Goal: Task Accomplishment & Management: Use online tool/utility

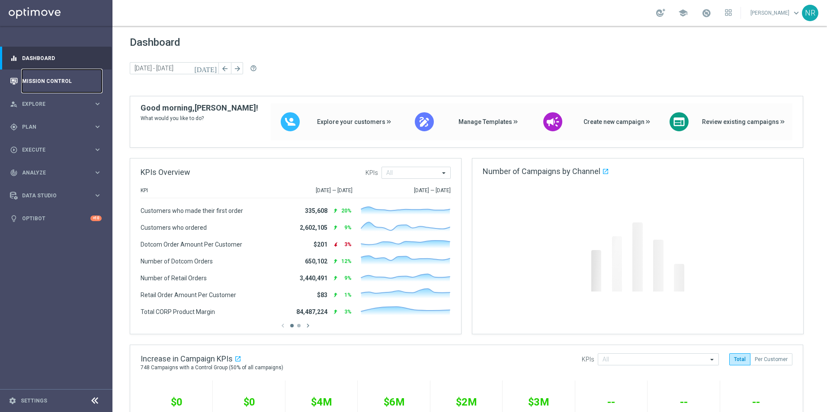
click at [73, 75] on link "Mission Control" at bounding box center [62, 81] width 80 height 23
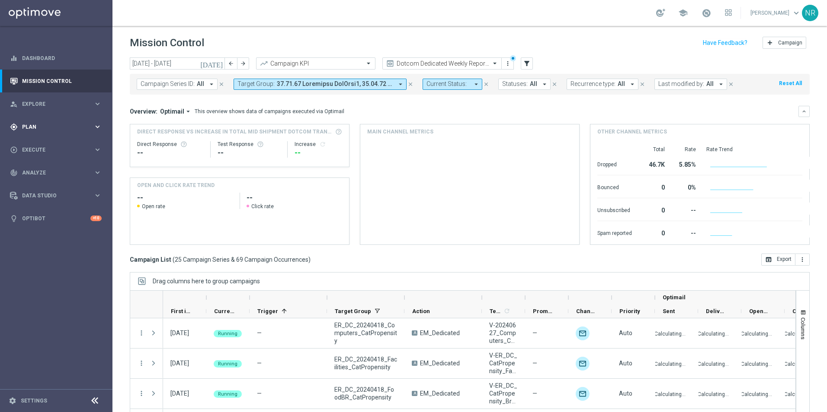
click at [44, 124] on span "Plan" at bounding box center [57, 126] width 71 height 5
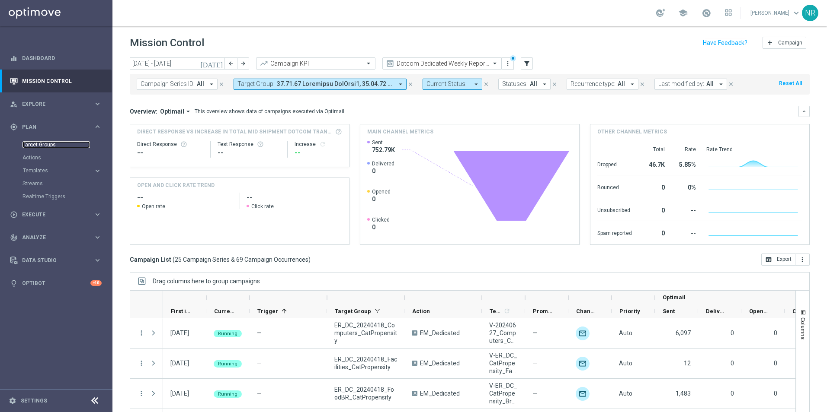
click at [44, 141] on link "Target Groups" at bounding box center [55, 144] width 67 height 7
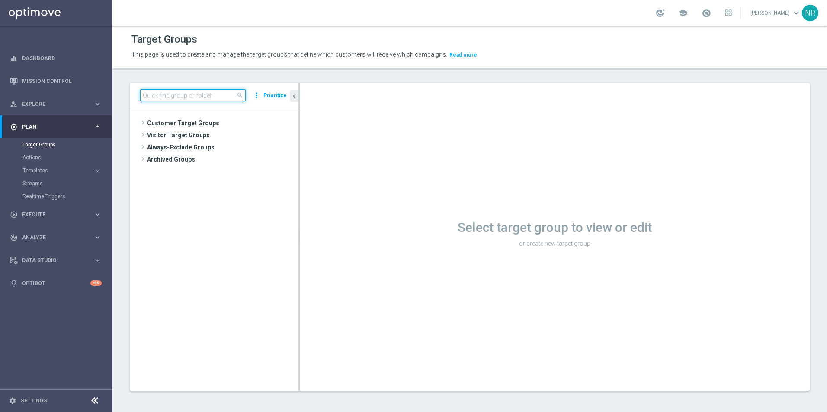
click at [188, 100] on input at bounding box center [192, 95] width 105 height 12
paste input "ER_OMNI_HP_Ink_Upgrade"
type input "ER_OMNI_HP_Ink_Upgrade"
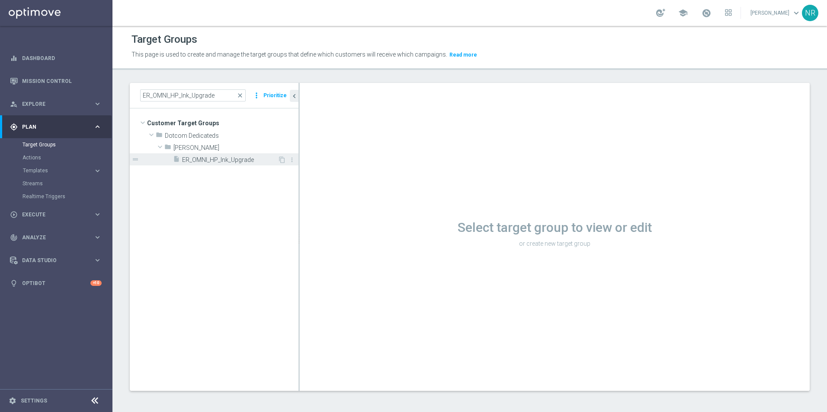
click at [209, 164] on div "insert_drive_file ER_OMNI_HP_Ink_Upgrade" at bounding box center [225, 159] width 105 height 12
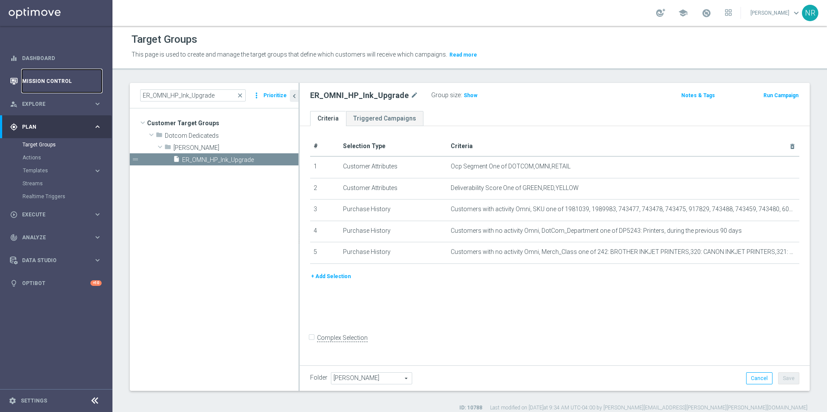
click at [63, 77] on link "Mission Control" at bounding box center [62, 81] width 80 height 23
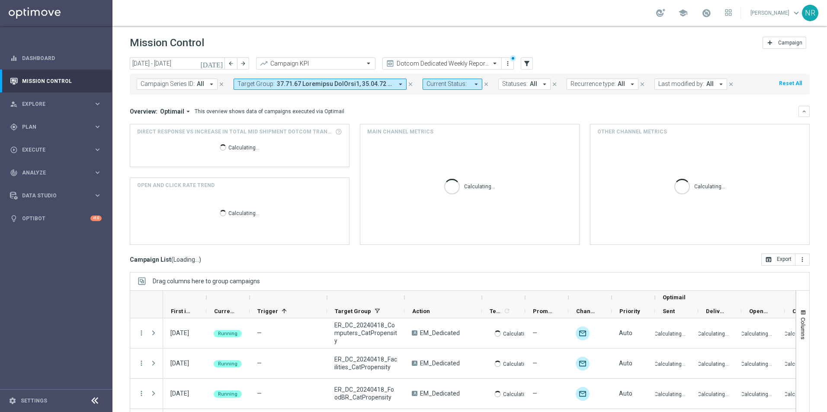
click at [369, 83] on span at bounding box center [335, 83] width 116 height 7
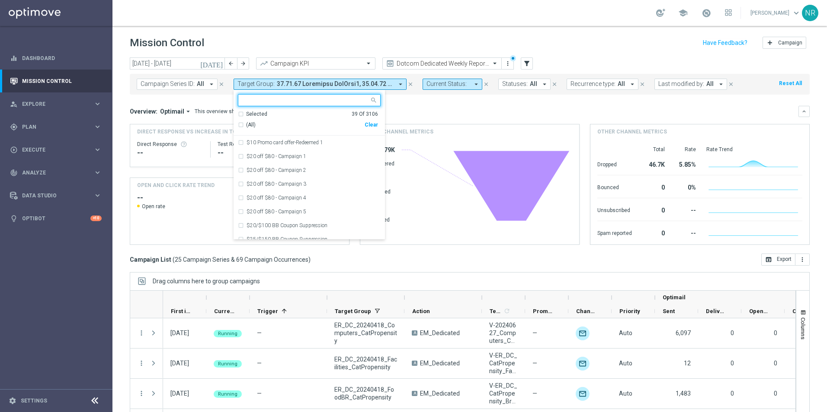
click at [0, 0] on div "Clear" at bounding box center [0, 0] width 0 height 0
click at [305, 102] on input "text" at bounding box center [306, 100] width 127 height 7
paste input "ER_OMNI_HP_Ink_Upgrade"
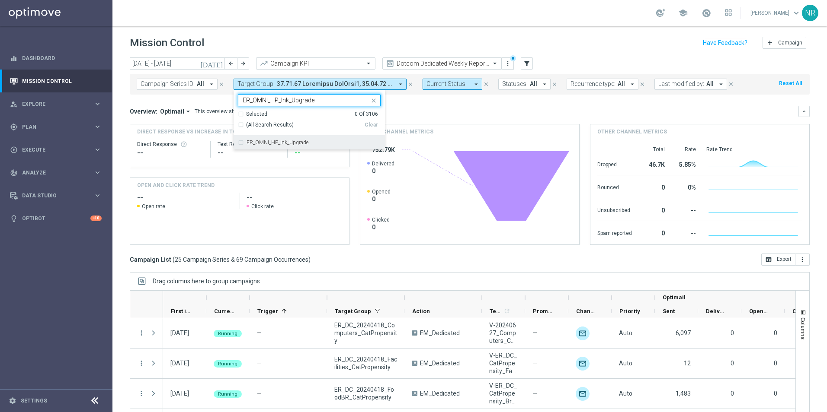
click at [288, 142] on label "ER_OMNI_HP_Ink_Upgrade" at bounding box center [277, 142] width 62 height 5
type input "ER_OMNI_HP_Ink_Upgrade"
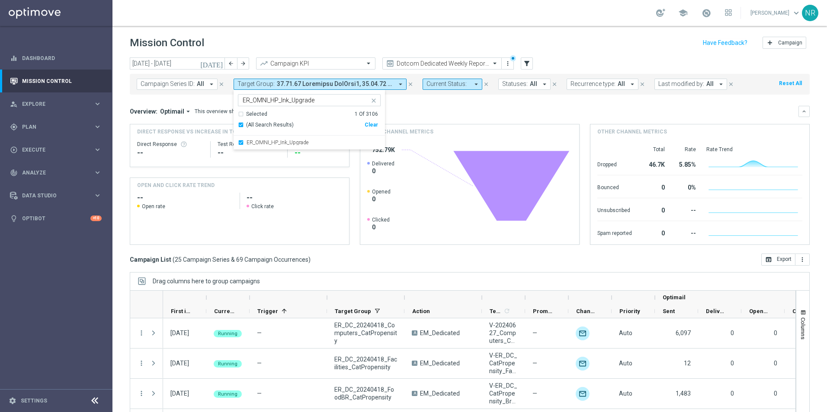
click at [450, 110] on div "Overview: Optimail arrow_drop_down This overview shows data of campaigns execut…" at bounding box center [464, 112] width 668 height 8
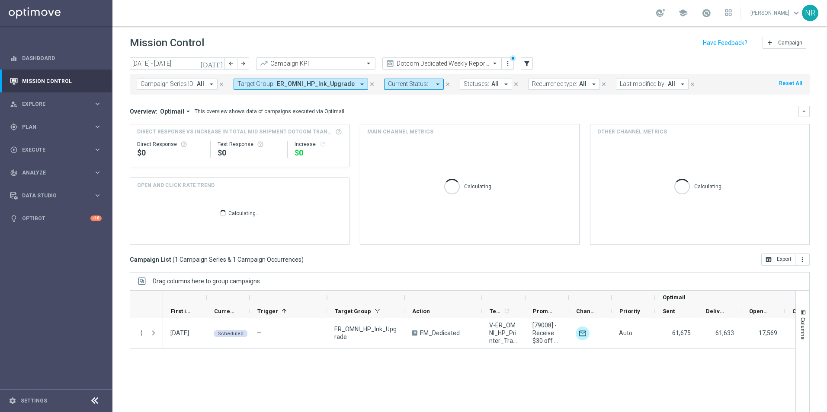
click at [219, 63] on icon "[DATE]" at bounding box center [211, 64] width 23 height 8
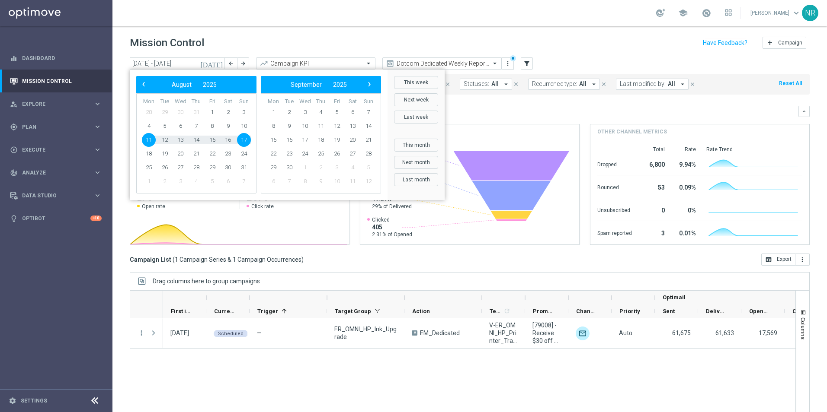
click at [148, 140] on span "11" at bounding box center [149, 140] width 14 height 14
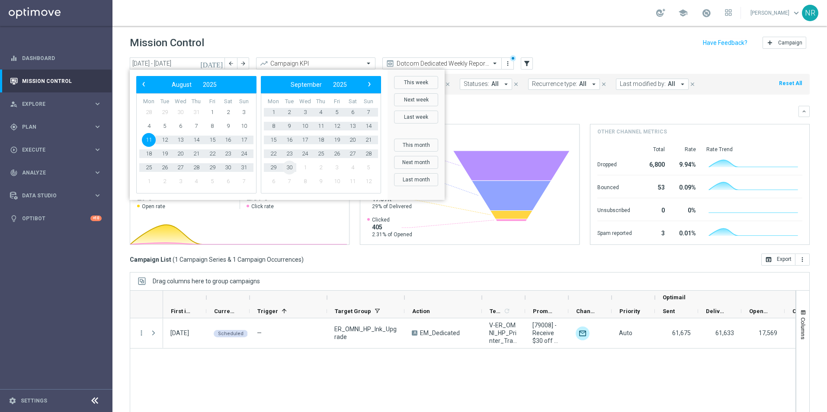
click at [293, 166] on span "30" at bounding box center [289, 168] width 14 height 14
type input "[DATE] - [DATE]"
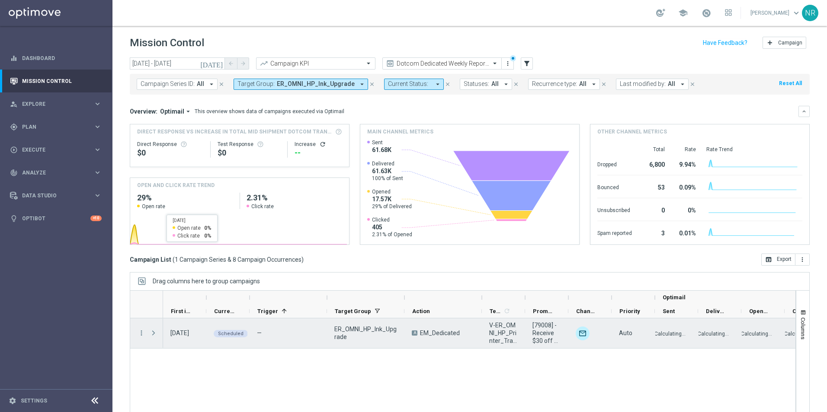
click at [153, 332] on span "Press SPACE to select this row." at bounding box center [154, 333] width 8 height 7
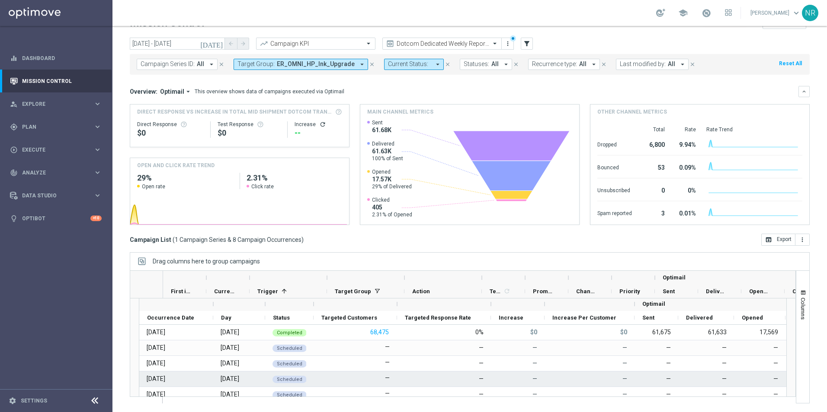
scroll to position [24, 0]
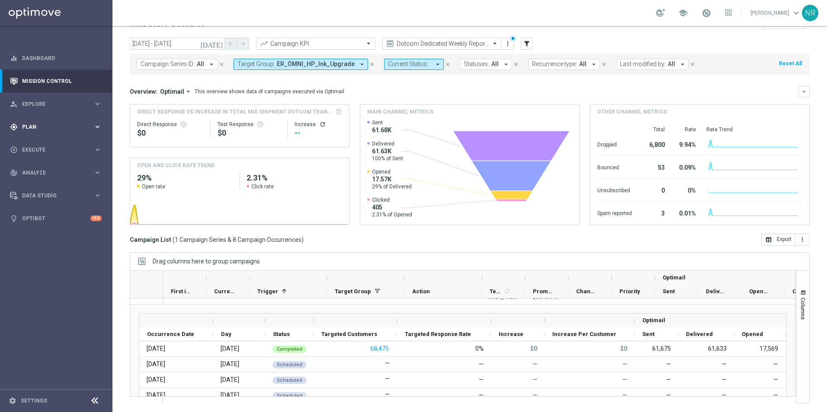
click at [46, 135] on div "gps_fixed Plan keyboard_arrow_right" at bounding box center [56, 126] width 112 height 23
click at [37, 145] on link "Target Groups" at bounding box center [55, 144] width 67 height 7
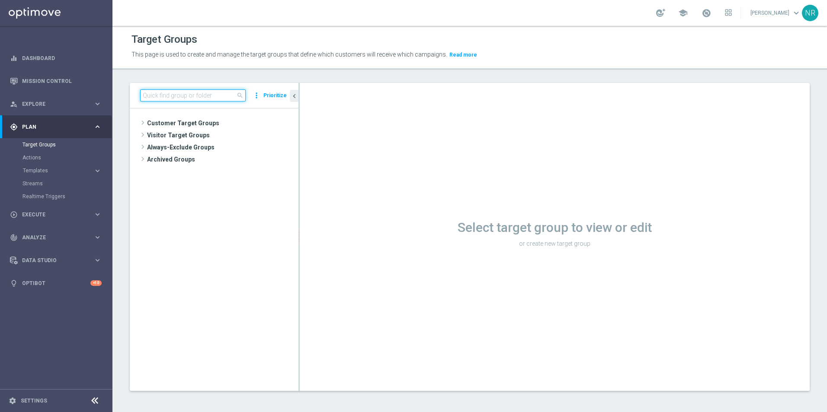
click at [196, 97] on input at bounding box center [192, 95] width 105 height 12
paste input "ER_OMNI_HP_Ink_Upgrade"
type input "ER_OMNI_HP_Ink_Upgrade"
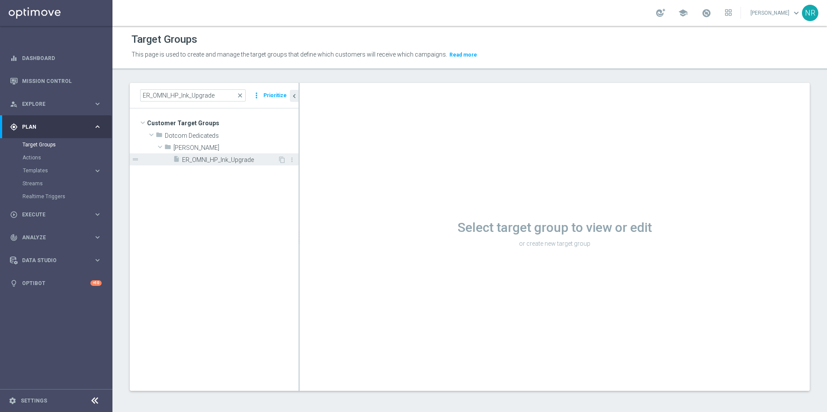
click at [252, 161] on span "ER_OMNI_HP_Ink_Upgrade" at bounding box center [230, 159] width 96 height 7
